Goal: Information Seeking & Learning: Learn about a topic

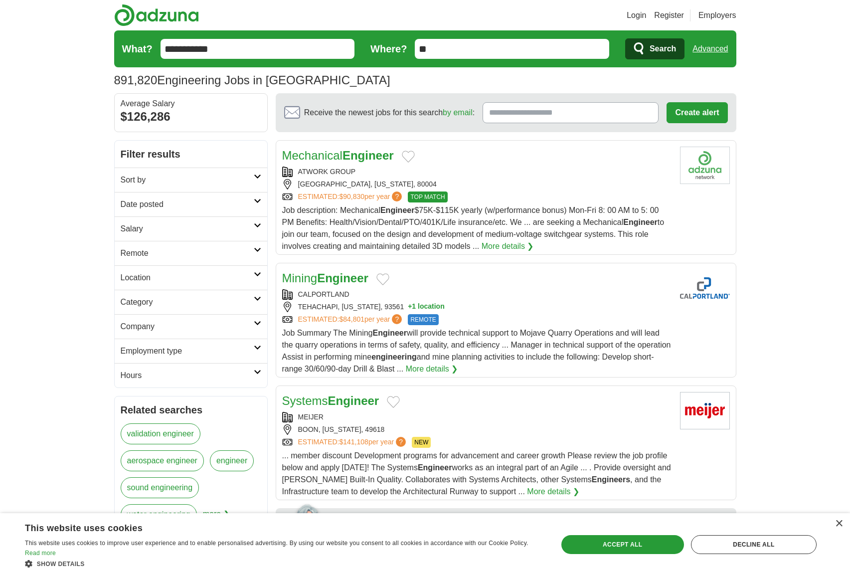
click at [254, 304] on link "Category" at bounding box center [191, 302] width 153 height 24
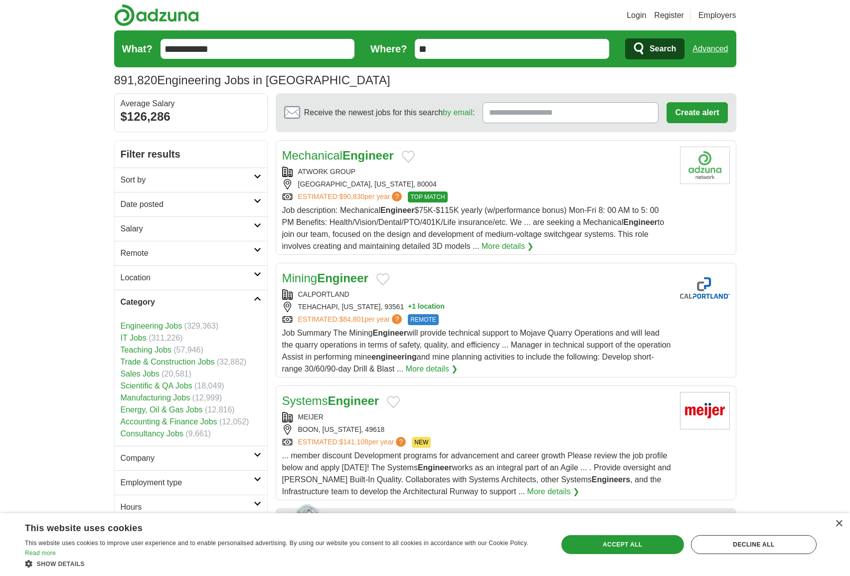
click at [254, 304] on link "Category" at bounding box center [191, 302] width 153 height 24
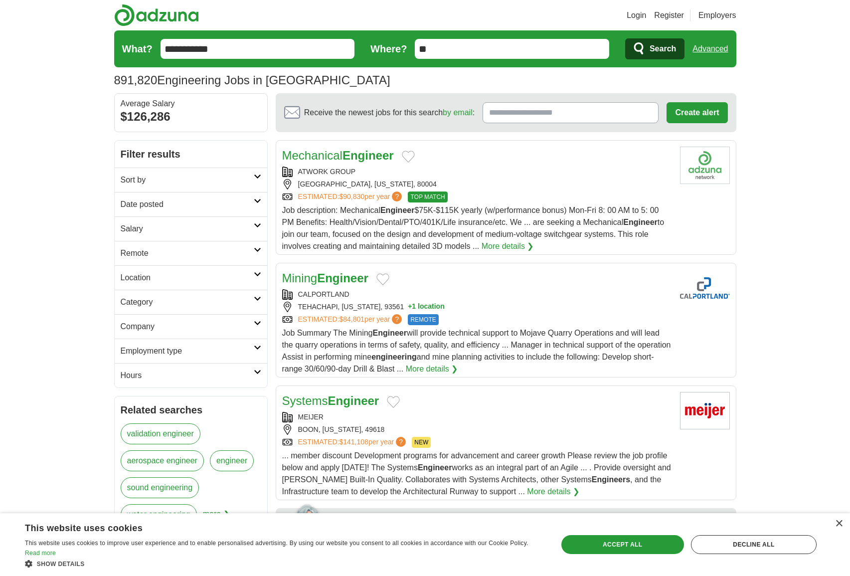
click at [253, 328] on h2 "Company" at bounding box center [187, 327] width 133 height 12
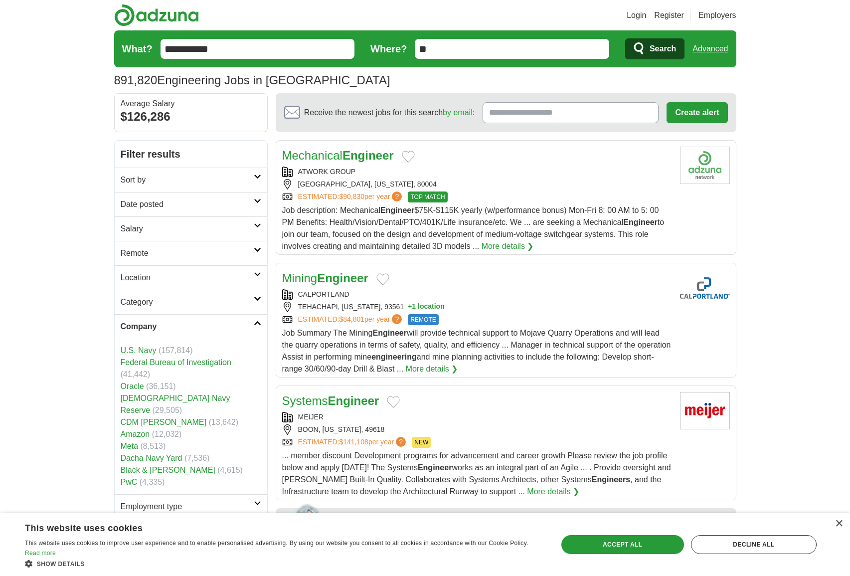
click at [253, 328] on h2 "Company" at bounding box center [187, 327] width 133 height 12
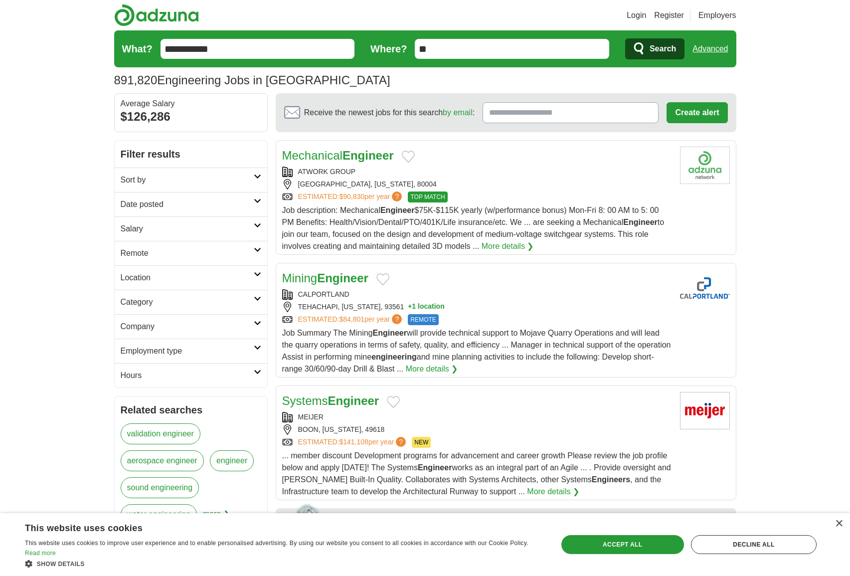
click at [254, 350] on icon at bounding box center [257, 347] width 7 height 5
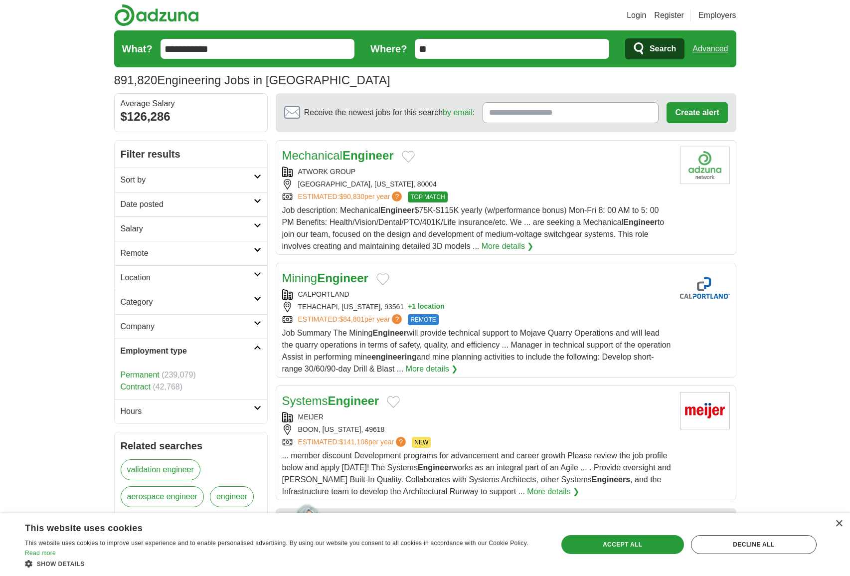
click at [149, 374] on link "Permanent" at bounding box center [140, 374] width 39 height 8
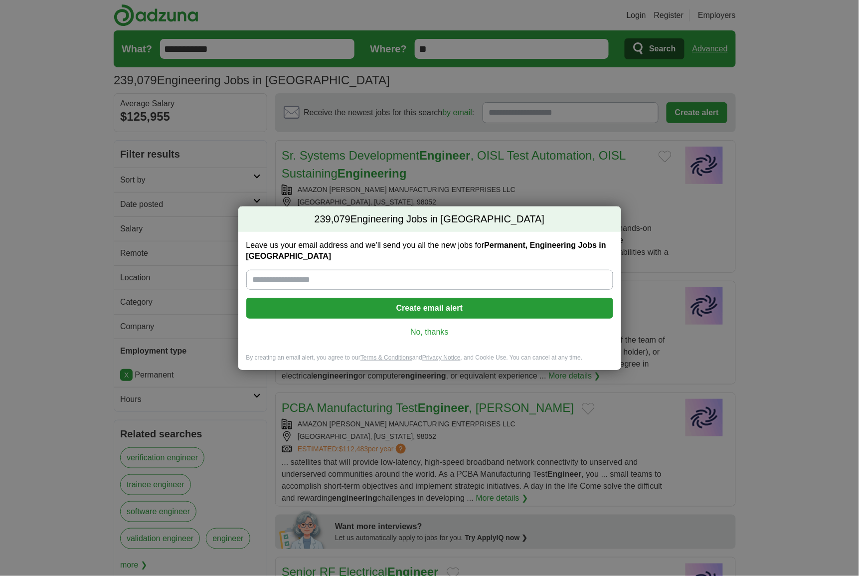
click at [428, 329] on link "No, thanks" at bounding box center [429, 332] width 351 height 11
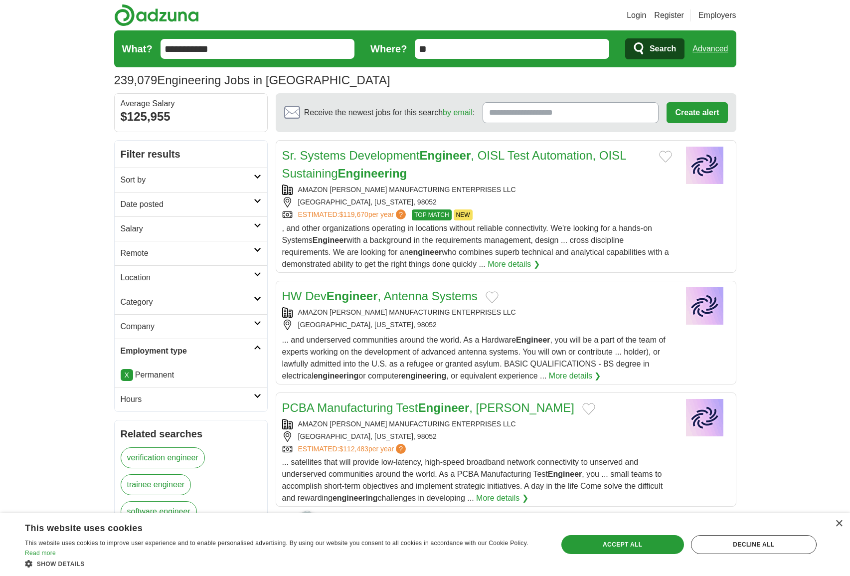
click at [245, 279] on h2 "Location" at bounding box center [187, 278] width 133 height 12
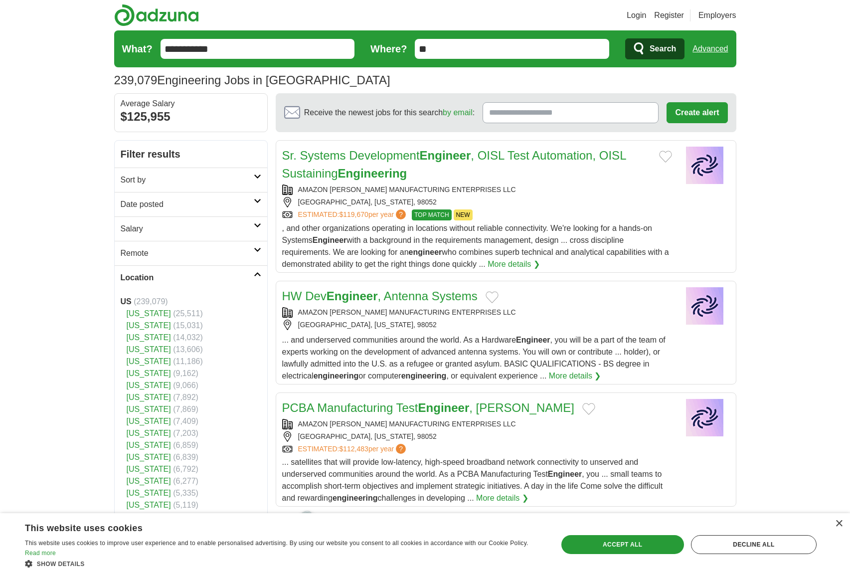
click at [152, 348] on link "[US_STATE]" at bounding box center [149, 349] width 44 height 8
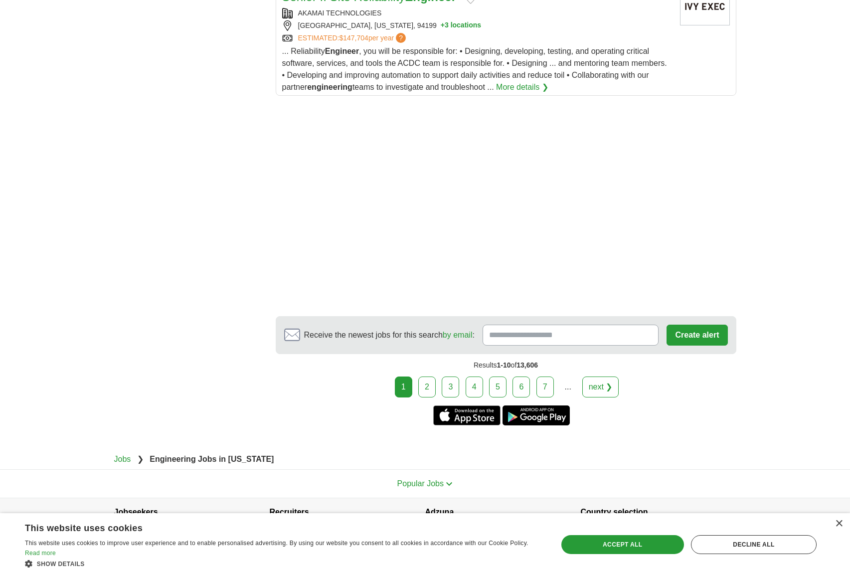
scroll to position [1365, 0]
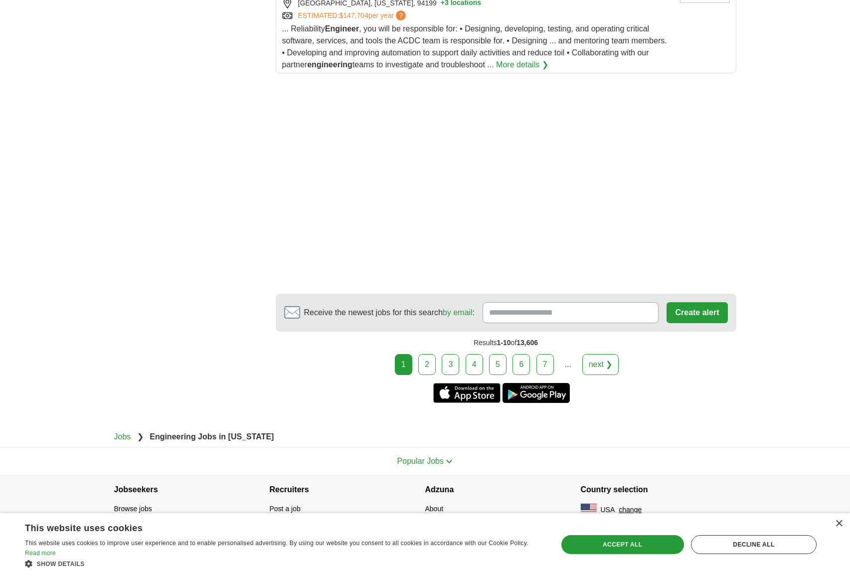
click at [429, 363] on link "2" at bounding box center [426, 364] width 17 height 21
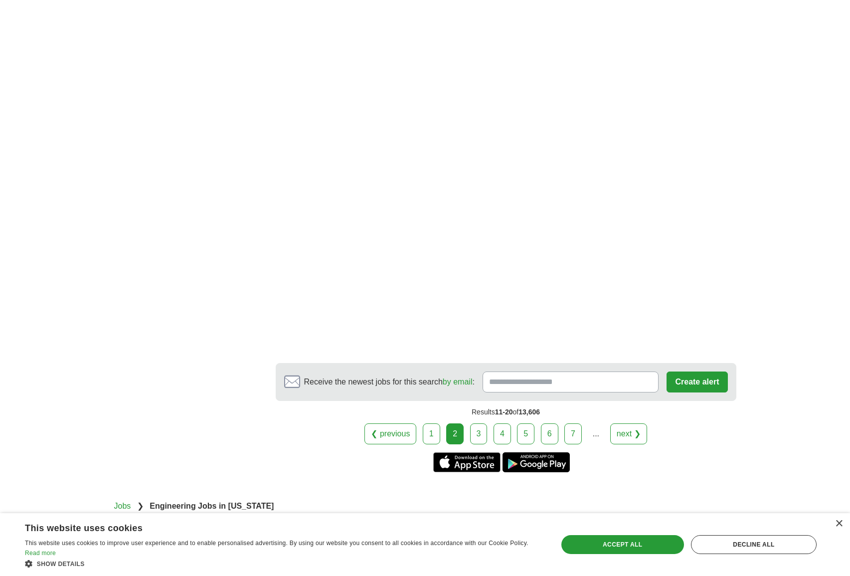
scroll to position [1595, 0]
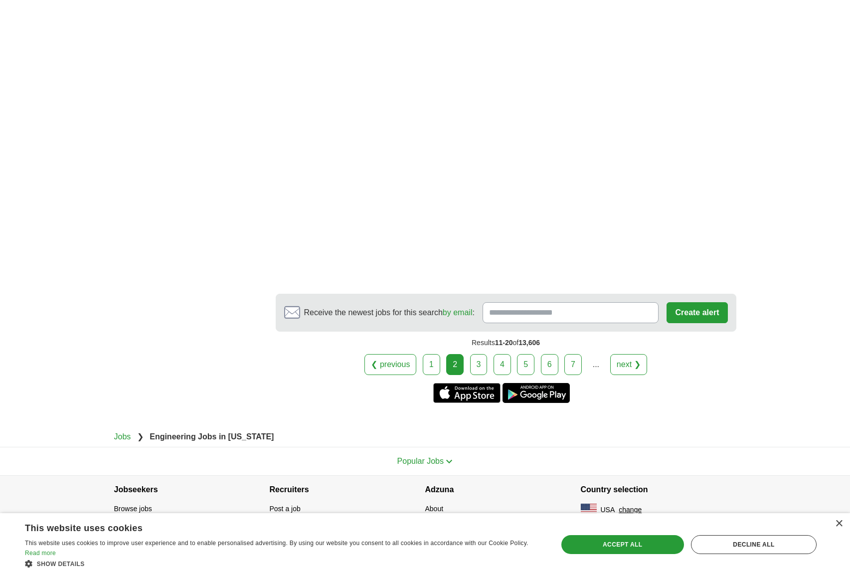
click at [477, 365] on link "3" at bounding box center [478, 364] width 17 height 21
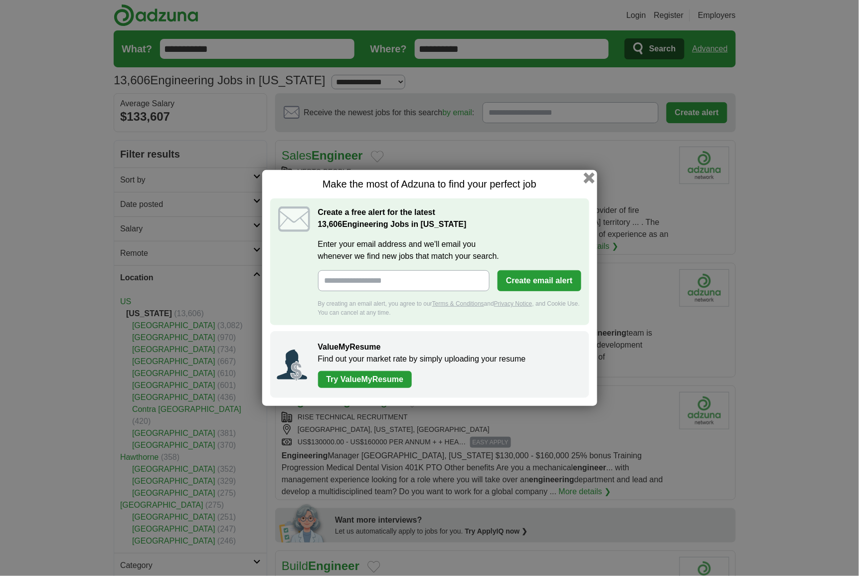
click at [591, 178] on button "button" at bounding box center [588, 178] width 11 height 11
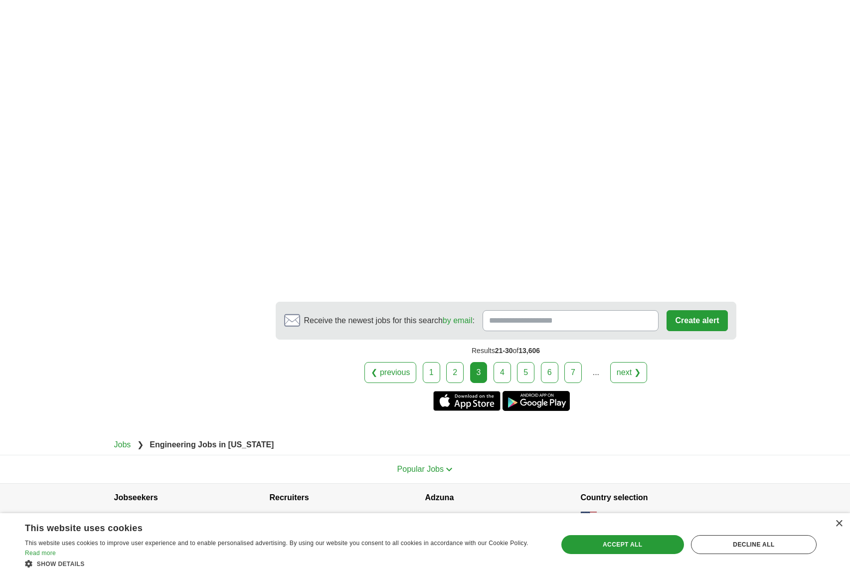
scroll to position [1638, 0]
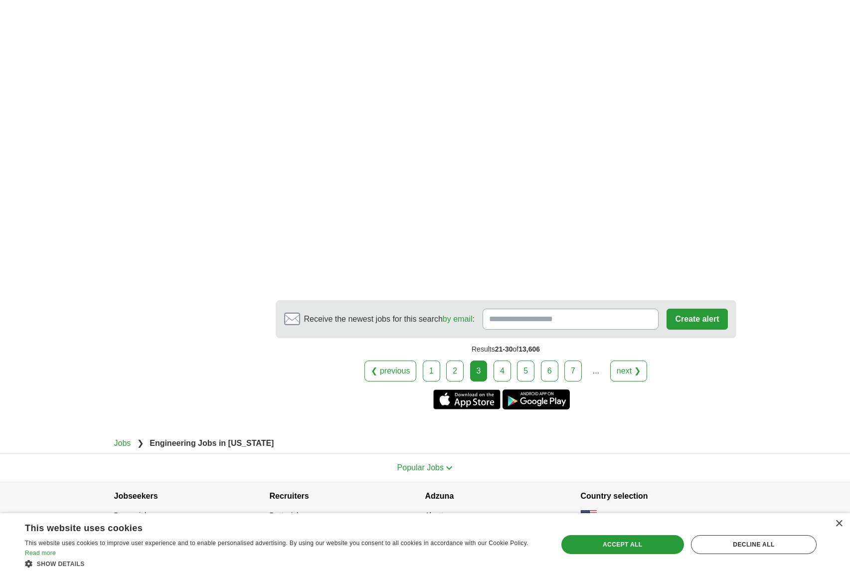
click at [495, 367] on link "4" at bounding box center [502, 371] width 17 height 21
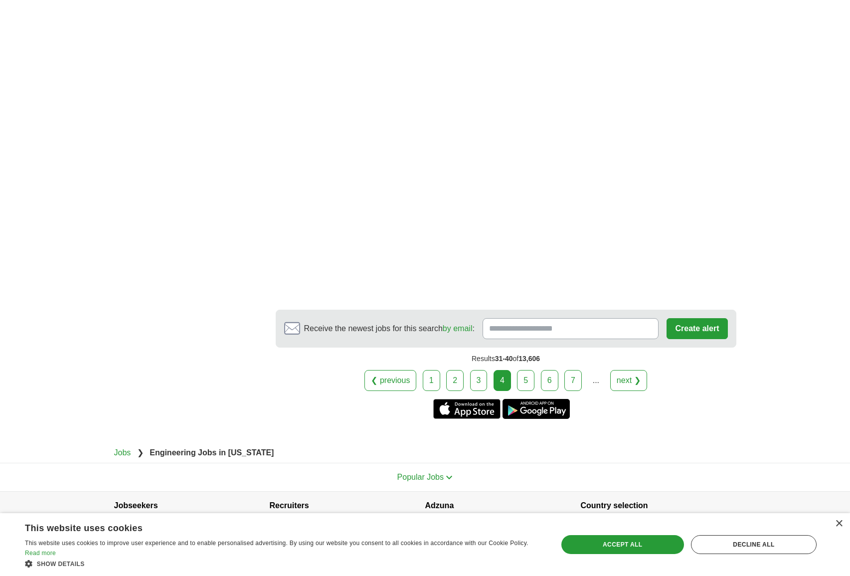
scroll to position [1659, 0]
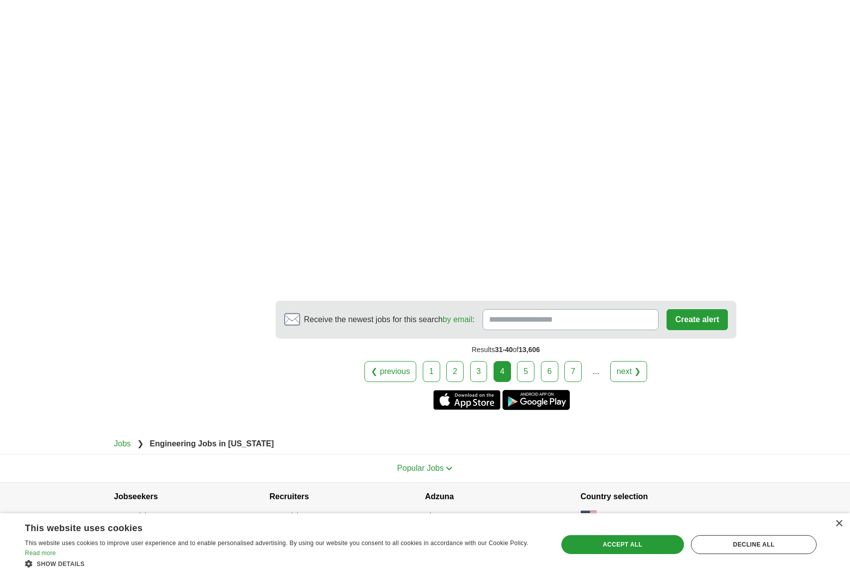
click at [528, 364] on link "5" at bounding box center [525, 371] width 17 height 21
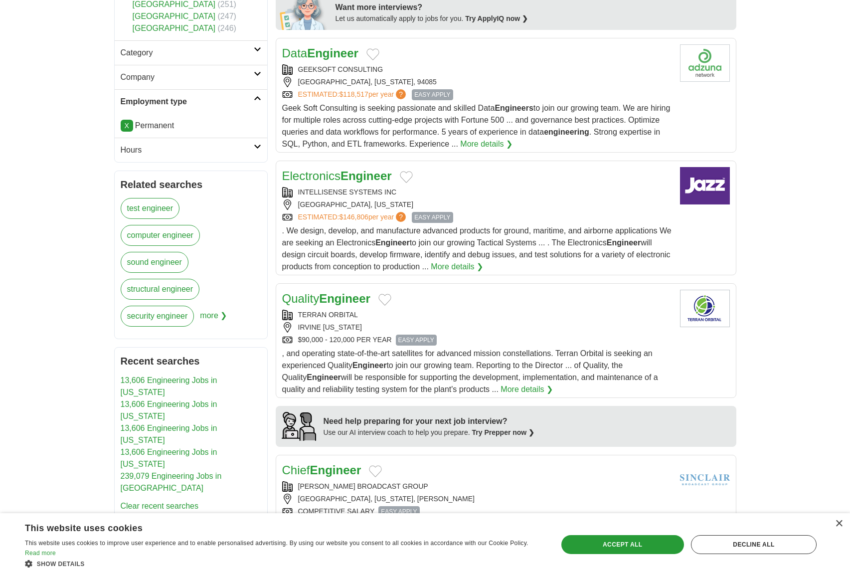
scroll to position [623, 0]
